Goal: Find specific page/section: Find specific page/section

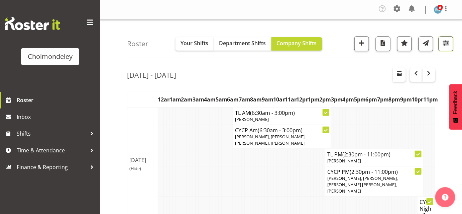
click at [450, 43] on span "button" at bounding box center [446, 42] width 9 height 9
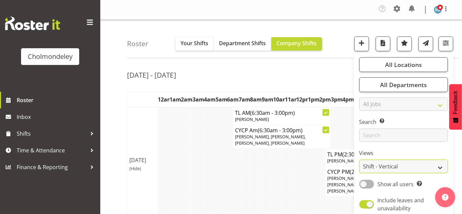
click at [404, 168] on select "Staff Role Shift - Horizontal Shift - Vertical Staff - Location" at bounding box center [403, 165] width 89 height 13
select select "staff"
click at [360, 159] on select "Staff Role Shift - Horizontal Shift - Vertical Staff - Location" at bounding box center [403, 165] width 89 height 13
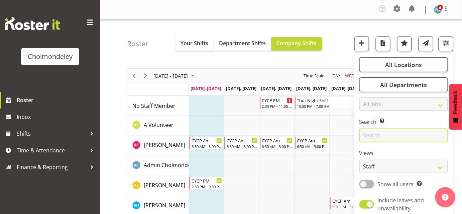
click at [382, 137] on input "text" at bounding box center [403, 134] width 89 height 13
click at [369, 181] on span at bounding box center [366, 184] width 15 height 8
click at [364, 182] on input "Show all users Show only rostered employees" at bounding box center [361, 184] width 4 height 4
checkbox input "true"
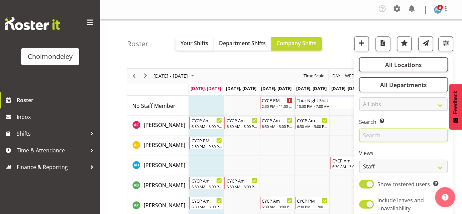
click at [379, 132] on input "text" at bounding box center [403, 134] width 89 height 13
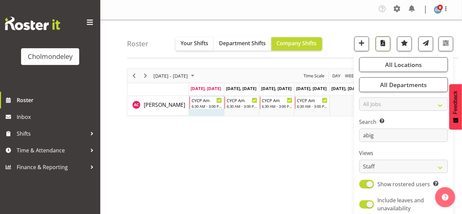
click at [384, 41] on span "button" at bounding box center [383, 42] width 9 height 9
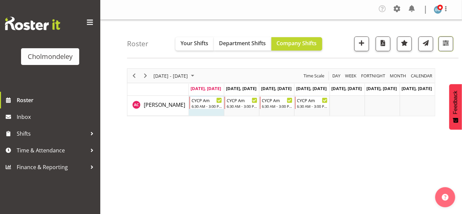
click at [447, 43] on span "button" at bounding box center [446, 42] width 9 height 9
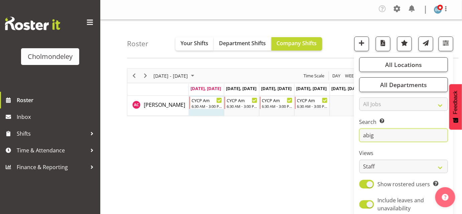
click at [383, 133] on input "abig" at bounding box center [403, 134] width 89 height 13
type input "a"
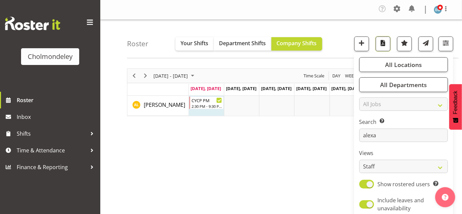
click at [380, 47] on button "button" at bounding box center [383, 43] width 15 height 15
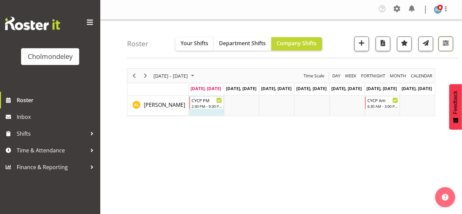
click at [445, 46] on span "button" at bounding box center [446, 42] width 9 height 9
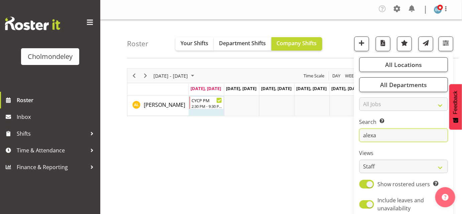
click at [383, 134] on input "alexa" at bounding box center [403, 134] width 89 height 13
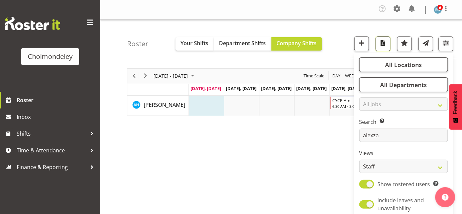
click at [387, 45] on span "button" at bounding box center [383, 42] width 9 height 9
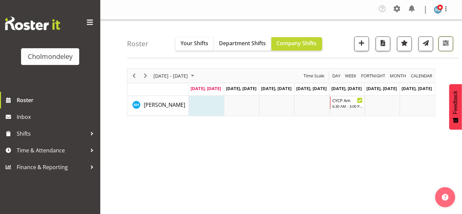
click at [447, 39] on span "button" at bounding box center [446, 42] width 9 height 9
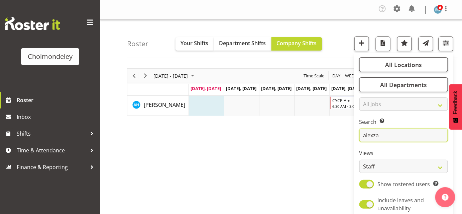
click at [391, 132] on input "alexza" at bounding box center [403, 134] width 89 height 13
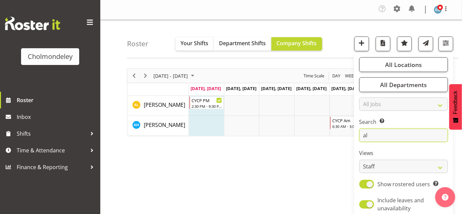
type input "a"
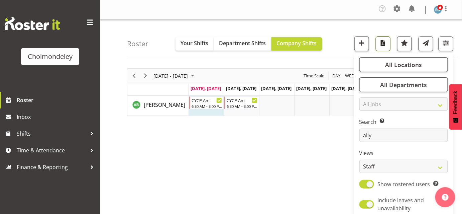
click at [383, 42] on span "button" at bounding box center [383, 42] width 9 height 9
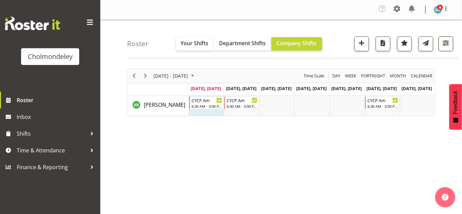
click at [444, 43] on span "button" at bounding box center [446, 42] width 9 height 9
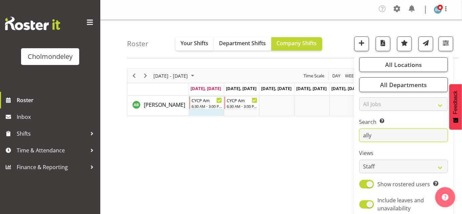
click at [384, 133] on input "ally" at bounding box center [403, 134] width 89 height 13
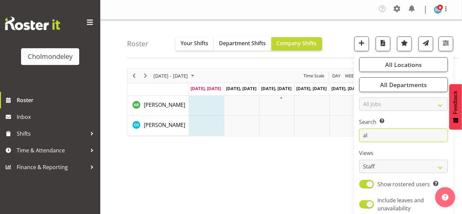
type input "a"
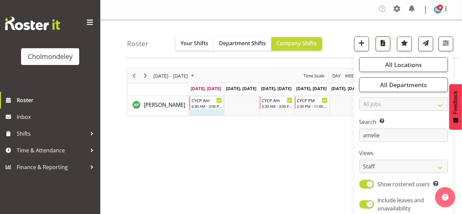
click at [384, 42] on span "button" at bounding box center [383, 42] width 9 height 9
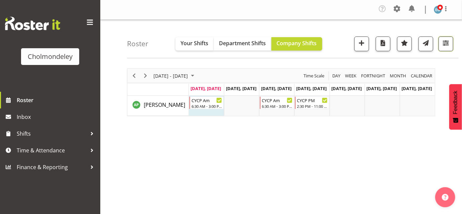
click at [444, 43] on span "button" at bounding box center [446, 42] width 9 height 9
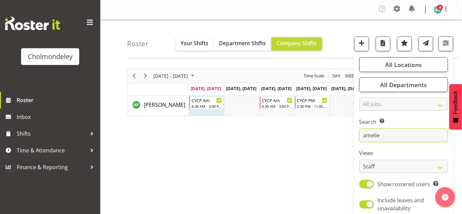
click at [384, 132] on input "amelie" at bounding box center [403, 134] width 89 height 13
type input "a"
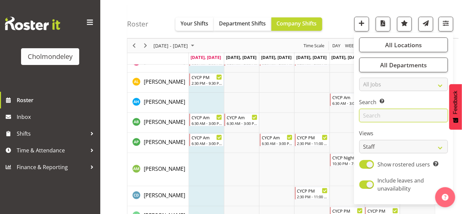
scroll to position [66, 0]
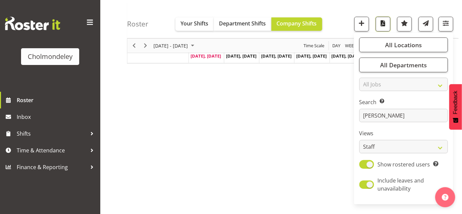
click at [382, 24] on span "button" at bounding box center [383, 23] width 9 height 9
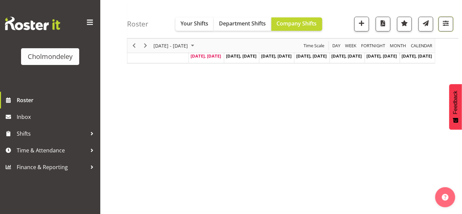
click at [443, 27] on span "button" at bounding box center [446, 23] width 9 height 9
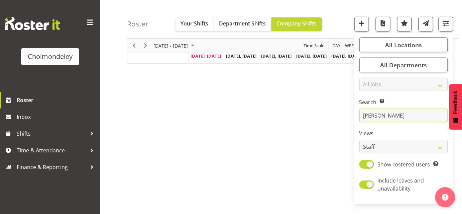
click at [384, 118] on input "[PERSON_NAME]" at bounding box center [403, 115] width 89 height 13
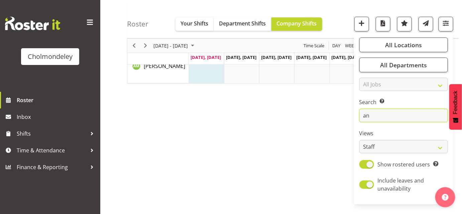
type input "a"
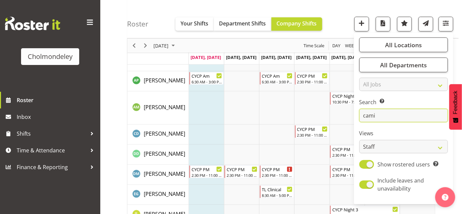
scroll to position [117, 0]
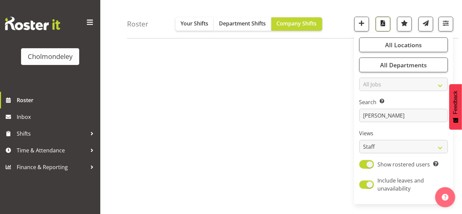
click at [385, 25] on span "button" at bounding box center [383, 23] width 9 height 9
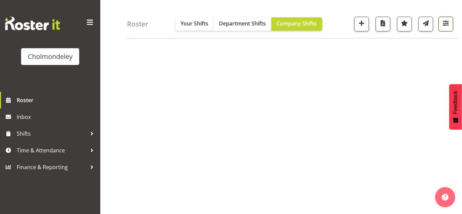
click at [446, 24] on span "button" at bounding box center [446, 23] width 9 height 9
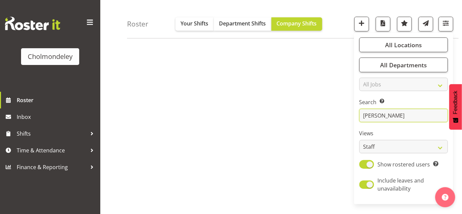
click at [381, 116] on input "[PERSON_NAME]" at bounding box center [403, 115] width 89 height 13
type input "c"
click at [384, 25] on span "button" at bounding box center [383, 23] width 9 height 9
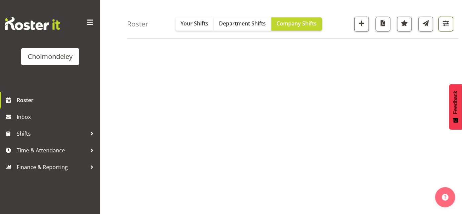
click at [447, 21] on span "button" at bounding box center [446, 23] width 9 height 9
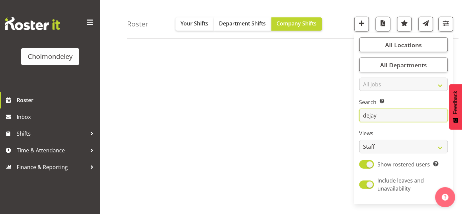
click at [415, 116] on input "dejay" at bounding box center [403, 115] width 89 height 13
type input "d"
click at [385, 19] on span "button" at bounding box center [383, 23] width 9 height 9
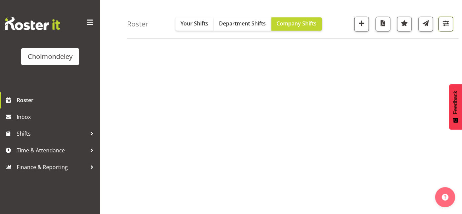
click at [448, 23] on span "button" at bounding box center [446, 23] width 9 height 9
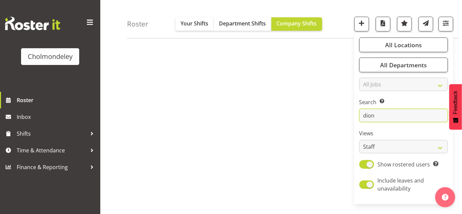
click at [381, 117] on input "dion" at bounding box center [403, 115] width 89 height 13
type input "d"
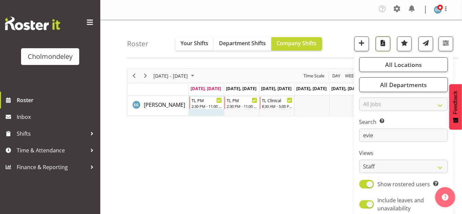
click at [383, 41] on span "button" at bounding box center [383, 42] width 9 height 9
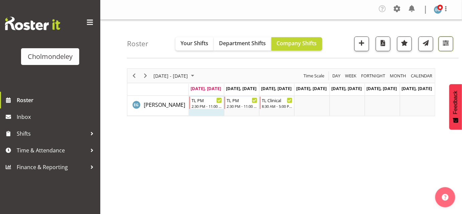
click at [447, 42] on span "button" at bounding box center [446, 42] width 9 height 9
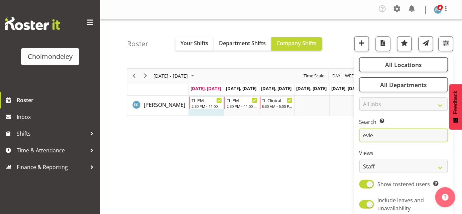
click at [379, 134] on input "evie" at bounding box center [403, 134] width 89 height 13
type input "e"
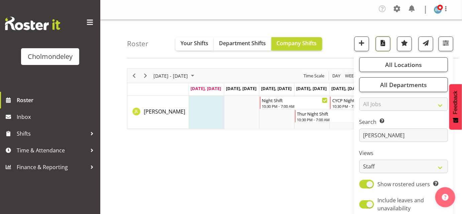
click at [386, 41] on span "button" at bounding box center [383, 42] width 9 height 9
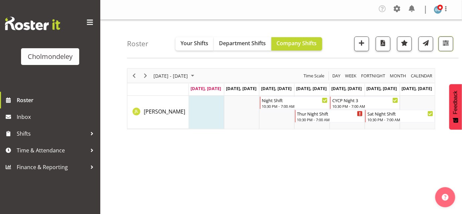
click at [444, 41] on span "button" at bounding box center [446, 42] width 9 height 9
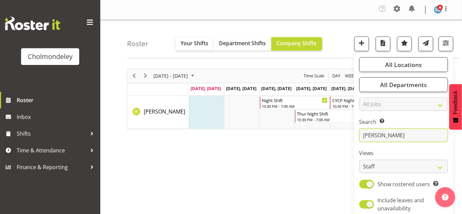
click at [390, 139] on input "[PERSON_NAME]" at bounding box center [403, 134] width 89 height 13
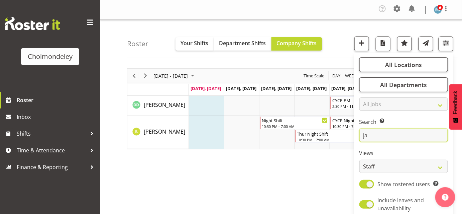
type input "j"
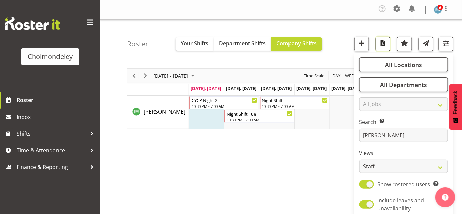
click at [382, 43] on span "button" at bounding box center [383, 42] width 9 height 9
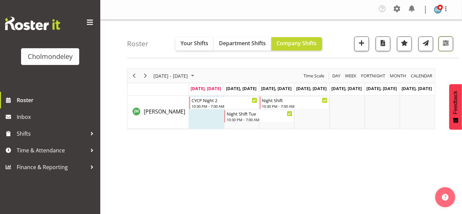
click at [447, 44] on span "button" at bounding box center [446, 42] width 9 height 9
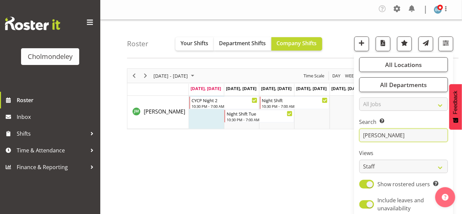
click at [386, 134] on input "[PERSON_NAME]" at bounding box center [403, 134] width 89 height 13
type input "j"
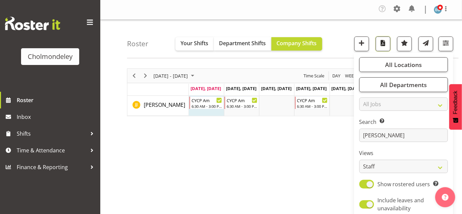
click at [387, 40] on span "button" at bounding box center [383, 42] width 9 height 9
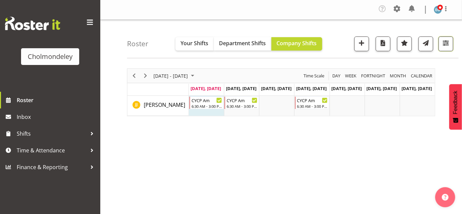
click at [445, 38] on span "button" at bounding box center [446, 42] width 9 height 9
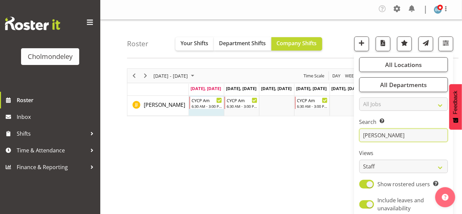
click at [390, 134] on input "[PERSON_NAME]" at bounding box center [403, 134] width 89 height 13
type input "j"
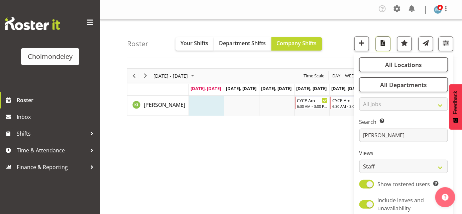
click at [383, 44] on span "button" at bounding box center [383, 42] width 9 height 9
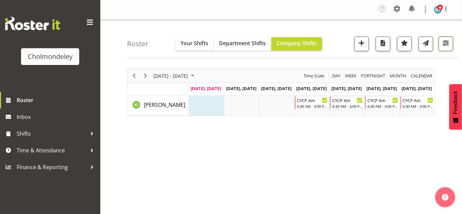
click at [445, 43] on span "button" at bounding box center [446, 42] width 9 height 9
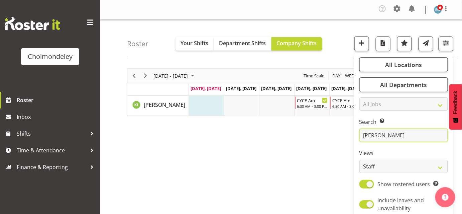
click at [387, 129] on input "[PERSON_NAME]" at bounding box center [403, 134] width 89 height 13
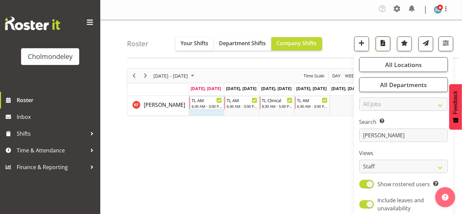
click at [384, 43] on span "button" at bounding box center [383, 42] width 9 height 9
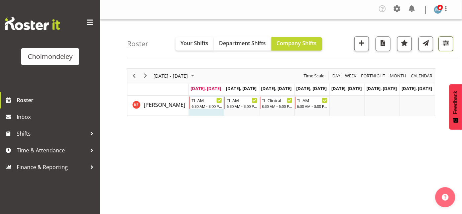
click at [449, 42] on span "button" at bounding box center [446, 42] width 9 height 9
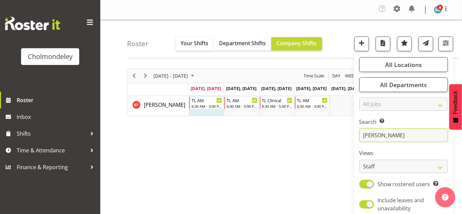
click at [381, 131] on input "[PERSON_NAME]" at bounding box center [403, 134] width 89 height 13
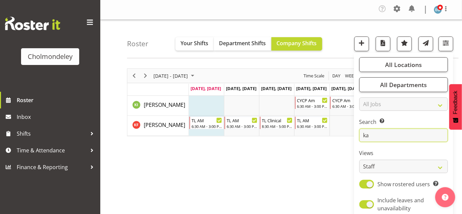
type input "k"
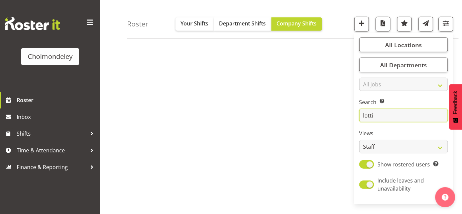
scroll to position [22, 0]
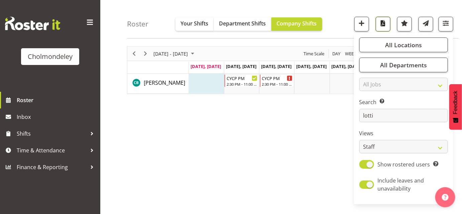
click at [385, 24] on span "button" at bounding box center [383, 23] width 9 height 9
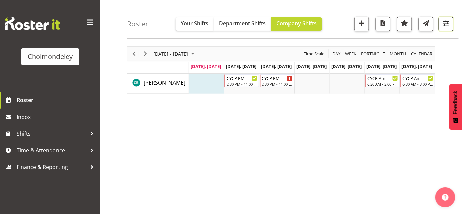
click at [447, 25] on span "button" at bounding box center [446, 23] width 9 height 9
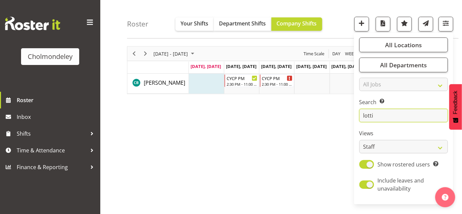
click at [393, 117] on input "lotti" at bounding box center [403, 115] width 89 height 13
type input "l"
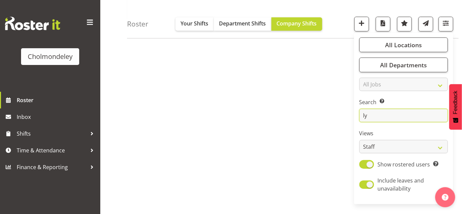
scroll to position [31, 0]
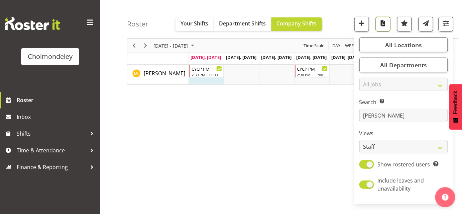
click at [381, 24] on span "button" at bounding box center [383, 23] width 9 height 9
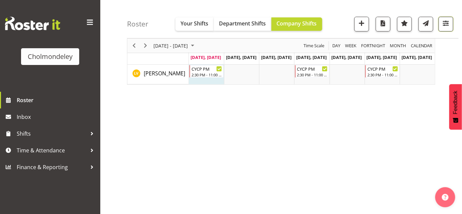
click at [448, 19] on span "button" at bounding box center [446, 23] width 9 height 9
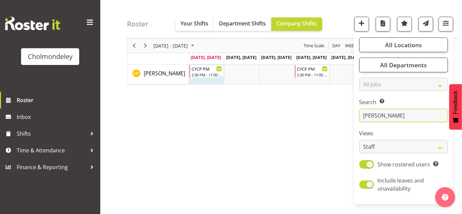
click at [391, 117] on input "[PERSON_NAME]" at bounding box center [403, 115] width 89 height 13
type input "l"
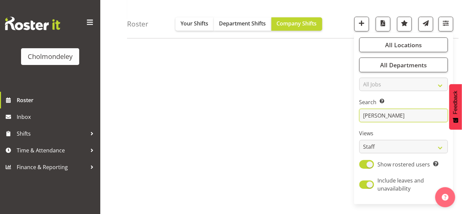
scroll to position [70, 0]
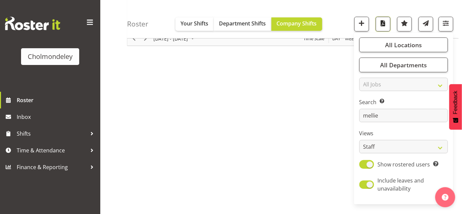
click at [383, 25] on span "button" at bounding box center [383, 23] width 9 height 9
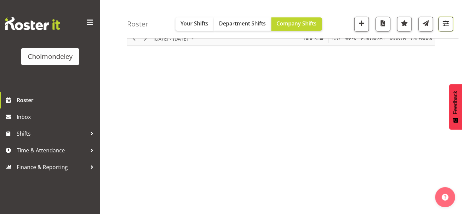
click at [450, 24] on span "button" at bounding box center [446, 23] width 9 height 9
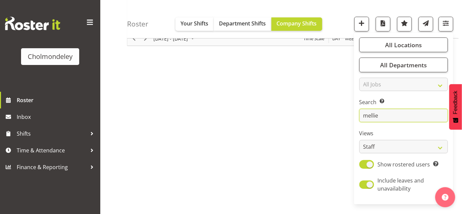
click at [388, 118] on input "mellie" at bounding box center [403, 115] width 89 height 13
type input "m"
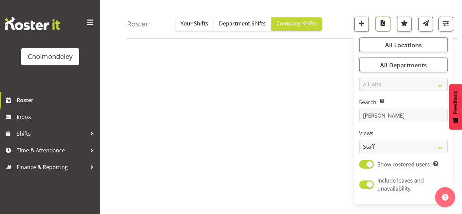
click at [383, 23] on span "button" at bounding box center [383, 23] width 9 height 9
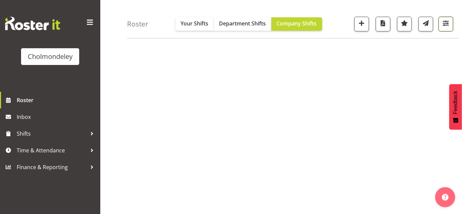
click at [447, 22] on span "button" at bounding box center [446, 23] width 9 height 9
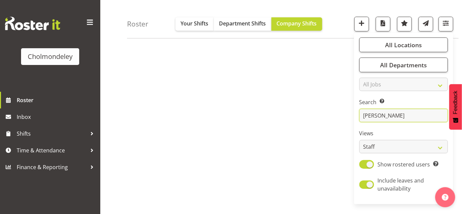
click at [381, 110] on input "[PERSON_NAME]" at bounding box center [403, 115] width 89 height 13
type input "o"
click at [382, 21] on span "button" at bounding box center [383, 23] width 9 height 9
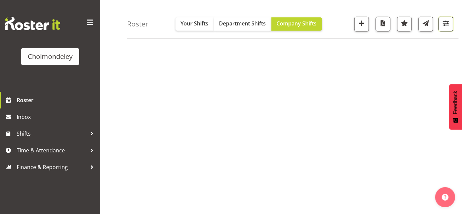
click at [446, 24] on span "button" at bounding box center [446, 23] width 9 height 9
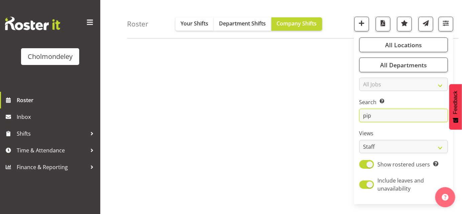
click at [388, 111] on input "pip" at bounding box center [403, 115] width 89 height 13
type input "p"
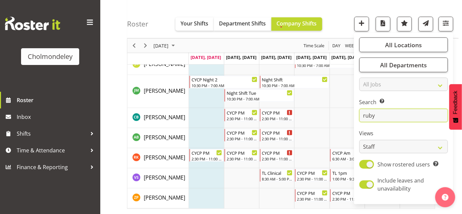
scroll to position [60, 0]
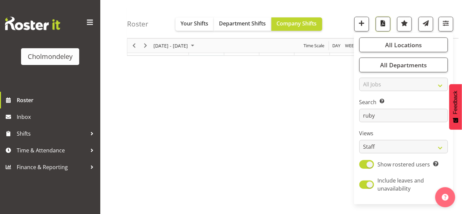
click at [386, 25] on span "button" at bounding box center [383, 23] width 9 height 9
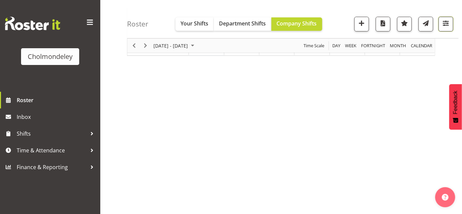
click at [440, 27] on button "button" at bounding box center [446, 24] width 15 height 15
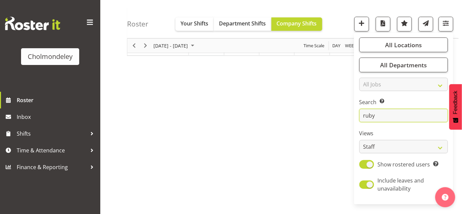
click at [396, 115] on input "ruby" at bounding box center [403, 115] width 89 height 13
type input "r"
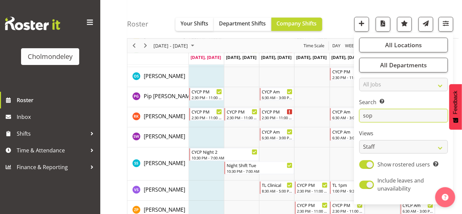
scroll to position [117, 0]
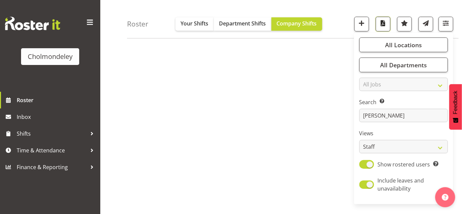
click at [386, 23] on span "button" at bounding box center [383, 23] width 9 height 9
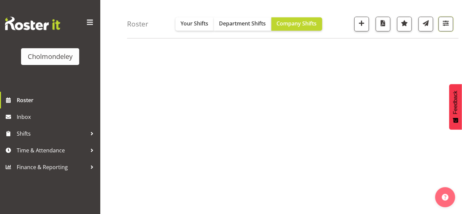
click at [445, 25] on span "button" at bounding box center [446, 23] width 9 height 9
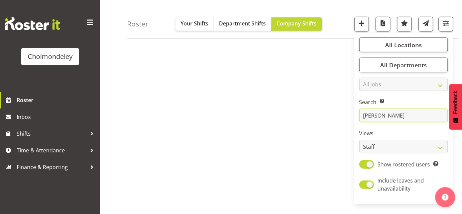
click at [390, 113] on input "[PERSON_NAME]" at bounding box center [403, 115] width 89 height 13
type input "s"
click at [387, 23] on span "button" at bounding box center [383, 23] width 9 height 9
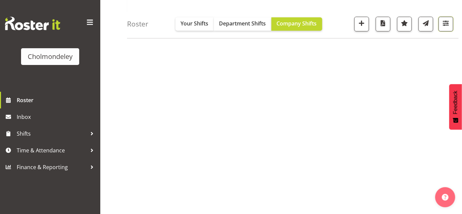
click at [447, 21] on span "button" at bounding box center [446, 23] width 9 height 9
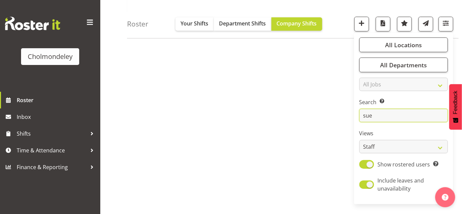
click at [379, 117] on input "sue" at bounding box center [403, 115] width 89 height 13
type input "s"
click at [383, 22] on span "button" at bounding box center [383, 23] width 9 height 9
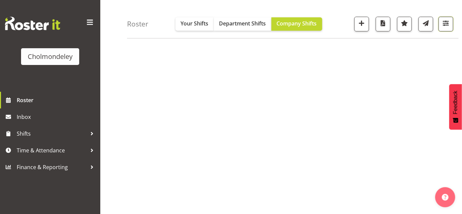
click at [451, 27] on button "button" at bounding box center [446, 24] width 15 height 15
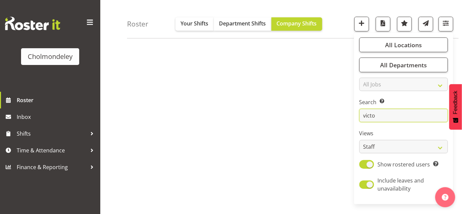
click at [386, 116] on input "victo" at bounding box center [403, 115] width 89 height 13
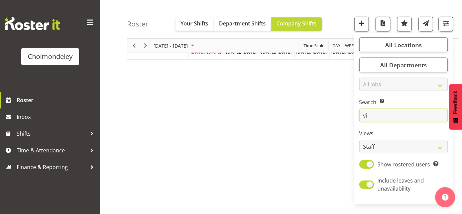
type input "v"
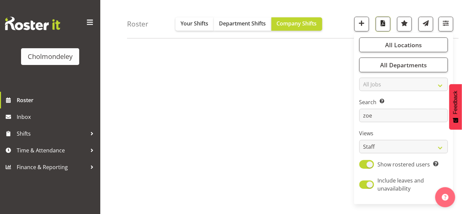
click at [384, 22] on span "button" at bounding box center [383, 23] width 9 height 9
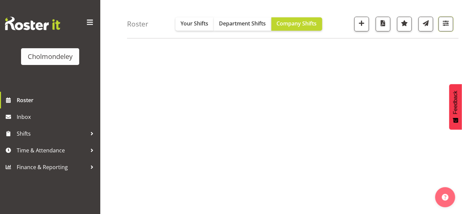
click at [444, 21] on span "button" at bounding box center [446, 23] width 9 height 9
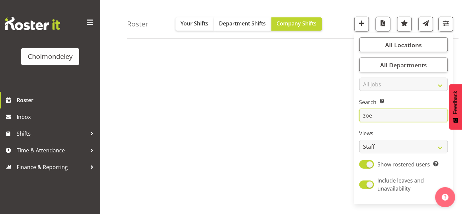
click at [387, 115] on input "zoe" at bounding box center [403, 115] width 89 height 13
type input "z"
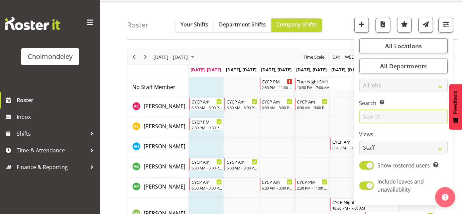
scroll to position [0, 0]
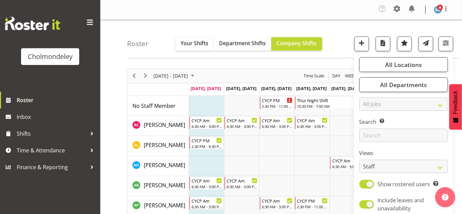
click at [144, 13] on nav "Company Settings Roles & Skills Tasks Jobs Employees Locations & Departments Ac…" at bounding box center [281, 9] width 348 height 13
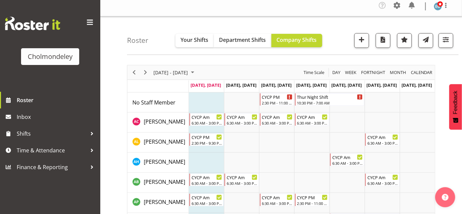
scroll to position [6, 0]
